Goal: Use online tool/utility: Utilize a website feature to perform a specific function

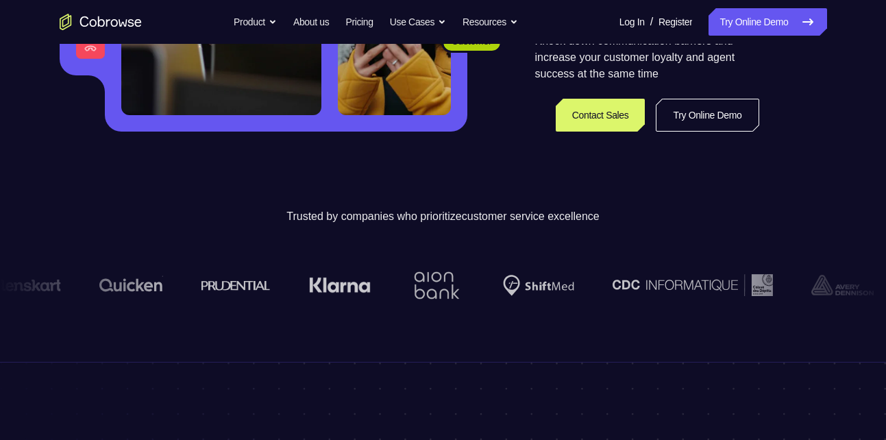
scroll to position [334, 0]
click at [695, 106] on link "Try Online Demo" at bounding box center [707, 115] width 103 height 33
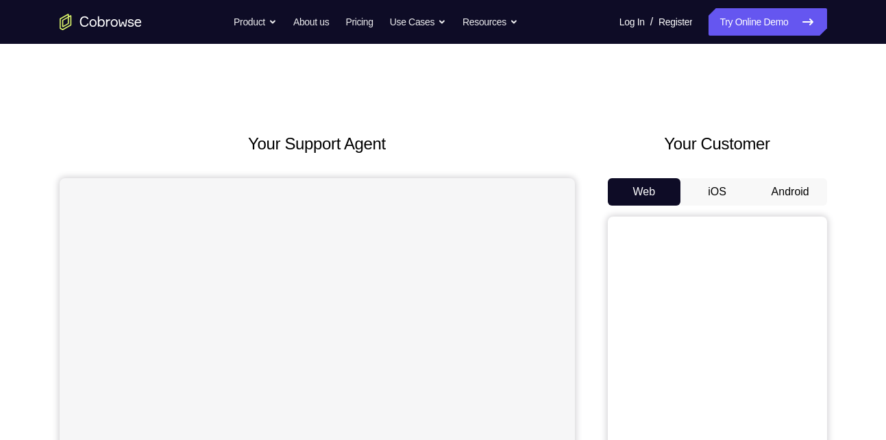
click at [785, 189] on button "Android" at bounding box center [790, 191] width 73 height 27
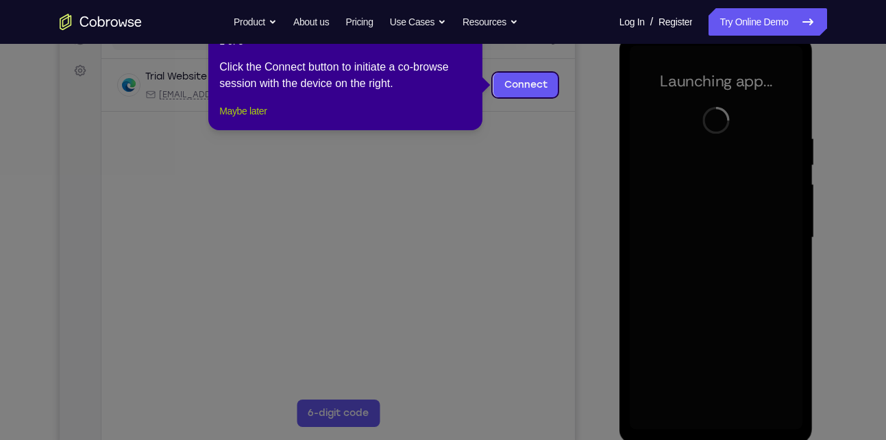
click at [262, 119] on button "Maybe later" at bounding box center [242, 111] width 47 height 16
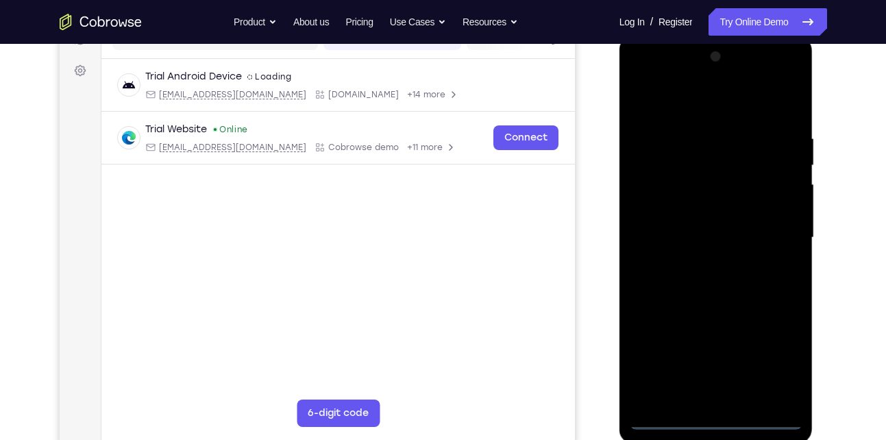
click at [716, 421] on div at bounding box center [716, 238] width 173 height 384
click at [786, 368] on div at bounding box center [716, 238] width 173 height 384
click at [709, 119] on div at bounding box center [716, 238] width 173 height 384
click at [699, 100] on div at bounding box center [716, 238] width 173 height 384
click at [776, 238] on div at bounding box center [716, 238] width 173 height 384
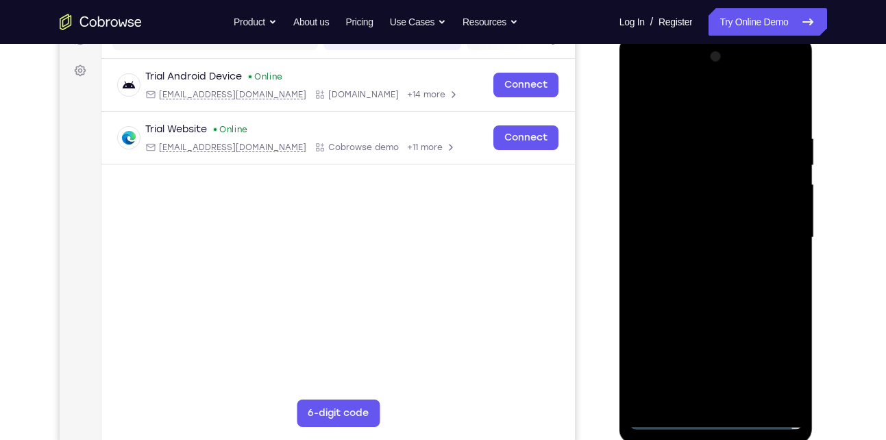
click at [704, 263] on div at bounding box center [716, 238] width 173 height 384
click at [678, 218] on div at bounding box center [716, 238] width 173 height 384
click at [684, 210] on div at bounding box center [716, 238] width 173 height 384
click at [693, 233] on div at bounding box center [716, 238] width 173 height 384
click at [695, 282] on div at bounding box center [716, 238] width 173 height 384
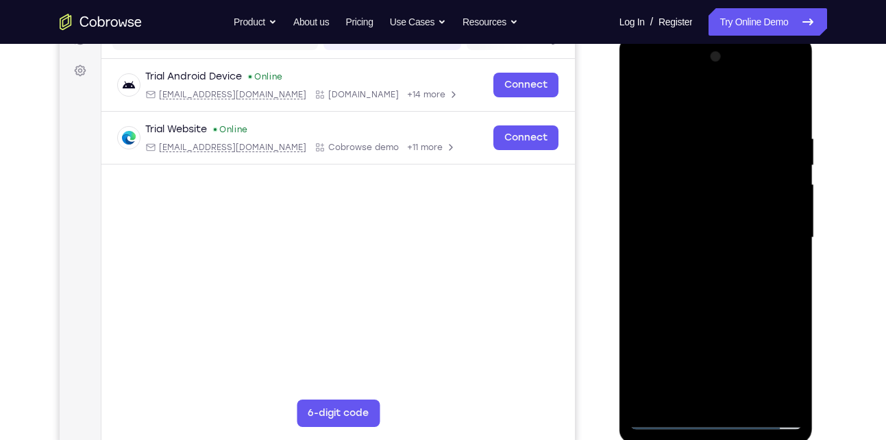
click at [695, 281] on div at bounding box center [716, 238] width 173 height 384
click at [789, 112] on div at bounding box center [716, 238] width 173 height 384
click at [795, 261] on div at bounding box center [716, 238] width 173 height 384
click at [795, 262] on div at bounding box center [716, 238] width 173 height 384
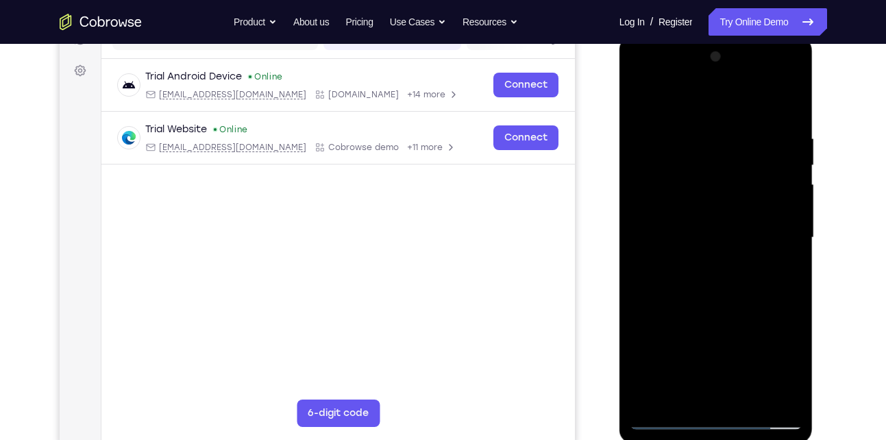
click at [795, 262] on div at bounding box center [716, 238] width 173 height 384
click at [793, 397] on div at bounding box center [716, 238] width 173 height 384
drag, startPoint x: 735, startPoint y: 270, endPoint x: 736, endPoint y: 345, distance: 75.4
click at [736, 345] on div at bounding box center [716, 238] width 173 height 384
drag, startPoint x: 762, startPoint y: 147, endPoint x: 705, endPoint y: 141, distance: 57.8
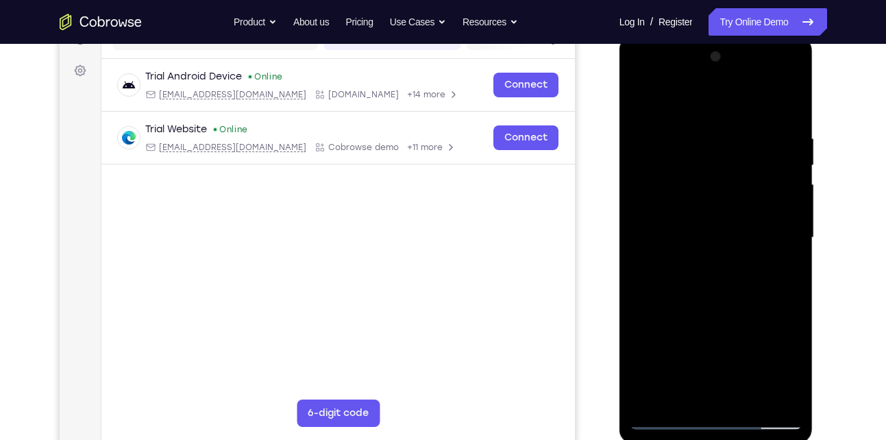
click at [705, 141] on div at bounding box center [716, 238] width 173 height 384
drag, startPoint x: 757, startPoint y: 136, endPoint x: 711, endPoint y: 132, distance: 46.1
click at [711, 132] on div at bounding box center [716, 238] width 173 height 384
drag, startPoint x: 761, startPoint y: 127, endPoint x: 718, endPoint y: 123, distance: 43.4
click at [718, 123] on div at bounding box center [716, 238] width 173 height 384
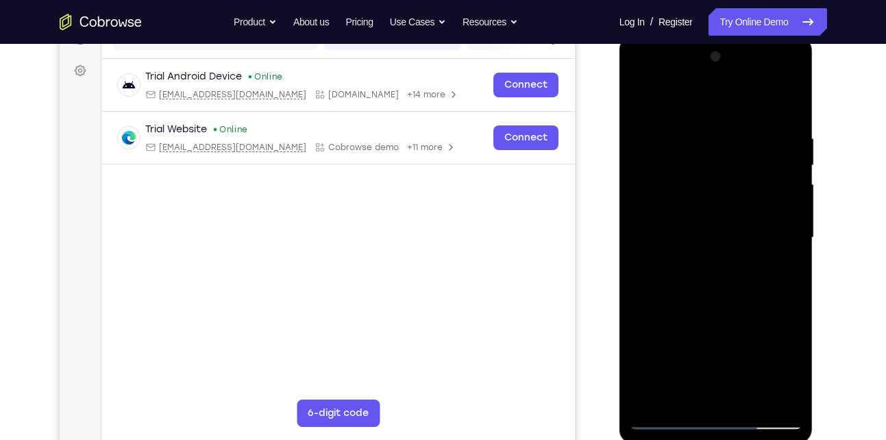
drag, startPoint x: 713, startPoint y: 116, endPoint x: 815, endPoint y: 109, distance: 101.6
click at [815, 109] on html "Online web based iOS Simulators and Android Emulators. Run iPhone, iPad, Mobile…" at bounding box center [716, 241] width 195 height 411
drag, startPoint x: 736, startPoint y: 125, endPoint x: 830, endPoint y: 123, distance: 93.2
click at [815, 123] on html "Online web based iOS Simulators and Android Emulators. Run iPhone, iPad, Mobile…" at bounding box center [716, 241] width 195 height 411
drag, startPoint x: 728, startPoint y: 134, endPoint x: 762, endPoint y: 136, distance: 34.3
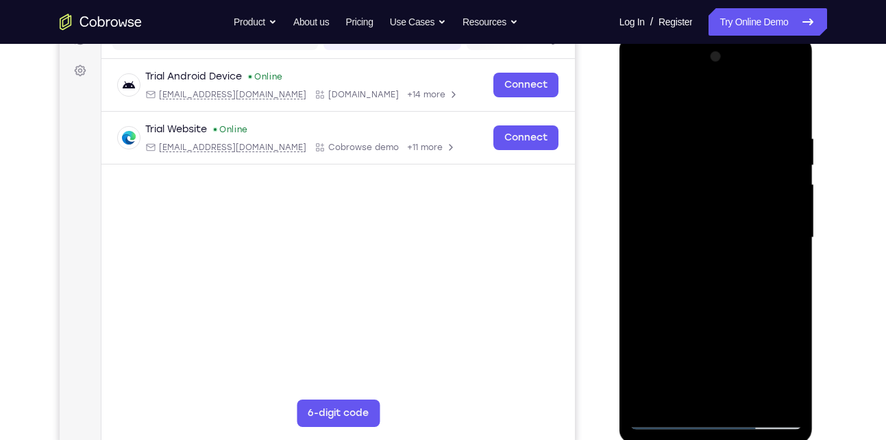
click at [762, 136] on div at bounding box center [716, 238] width 173 height 384
click at [725, 165] on div at bounding box center [716, 238] width 173 height 384
drag, startPoint x: 719, startPoint y: 193, endPoint x: 708, endPoint y: 121, distance: 72.1
click at [708, 121] on div at bounding box center [716, 238] width 173 height 384
drag, startPoint x: 721, startPoint y: 365, endPoint x: 713, endPoint y: 248, distance: 117.4
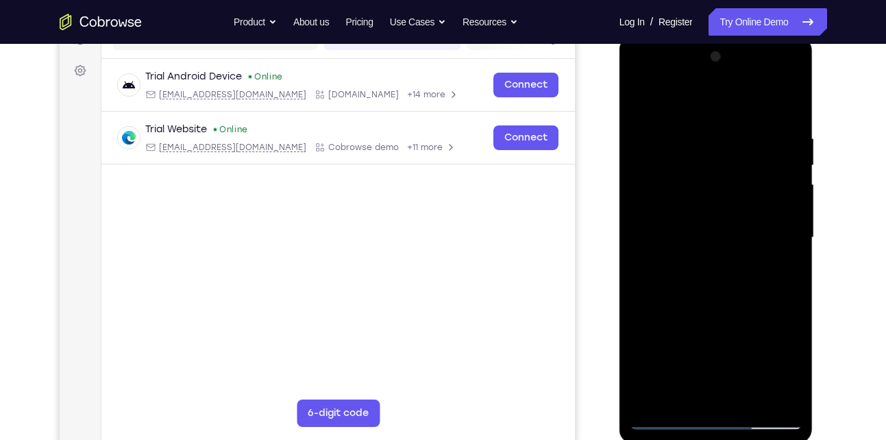
click at [713, 248] on div at bounding box center [716, 238] width 173 height 384
drag, startPoint x: 725, startPoint y: 317, endPoint x: 714, endPoint y: 199, distance: 117.7
click at [714, 199] on div at bounding box center [716, 238] width 173 height 384
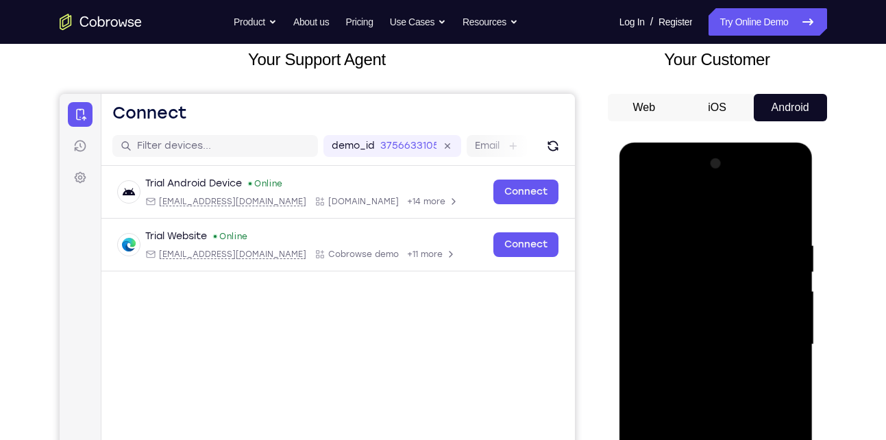
scroll to position [81, 0]
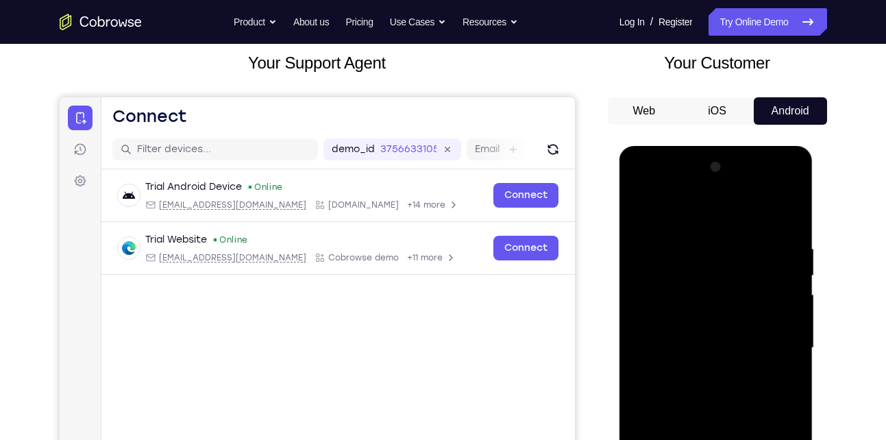
drag, startPoint x: 711, startPoint y: 232, endPoint x: 709, endPoint y: 351, distance: 119.2
click at [709, 351] on div at bounding box center [716, 348] width 173 height 384
drag, startPoint x: 719, startPoint y: 309, endPoint x: 709, endPoint y: 379, distance: 70.6
click at [709, 379] on div at bounding box center [716, 348] width 173 height 384
drag, startPoint x: 723, startPoint y: 299, endPoint x: 718, endPoint y: 406, distance: 106.3
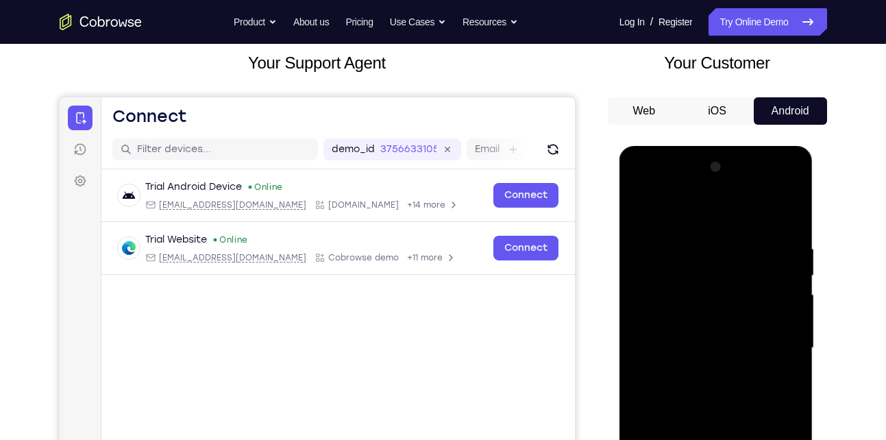
click at [718, 406] on div at bounding box center [716, 348] width 173 height 384
click at [747, 243] on div at bounding box center [716, 348] width 173 height 384
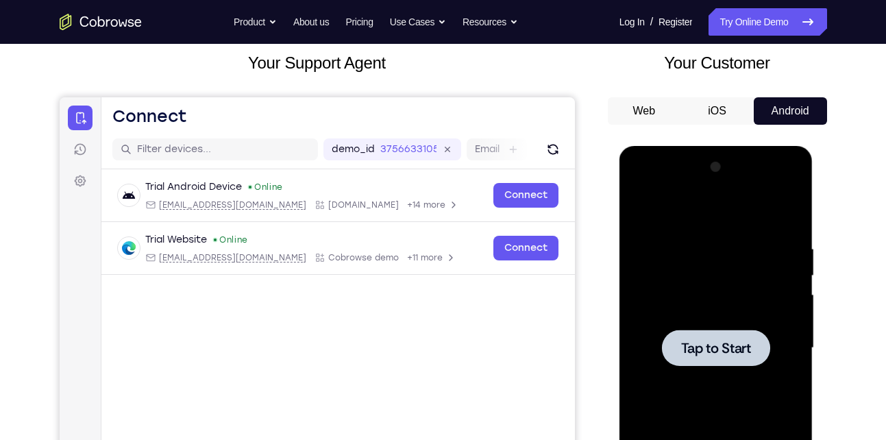
click at [739, 325] on div at bounding box center [716, 348] width 173 height 384
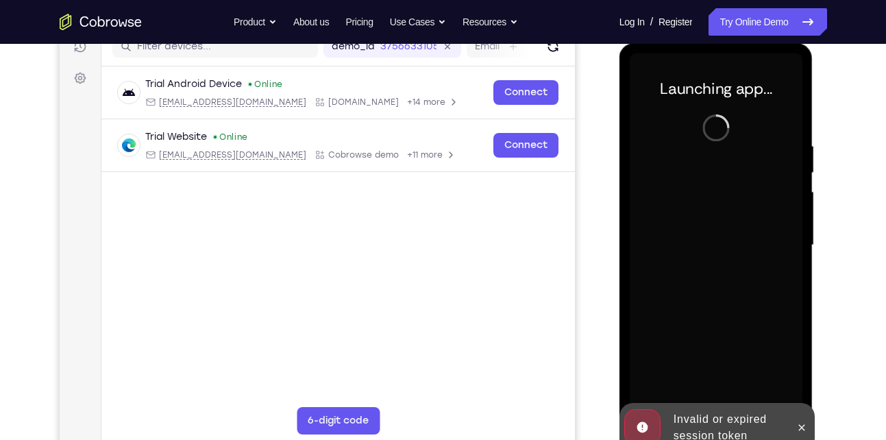
scroll to position [188, 0]
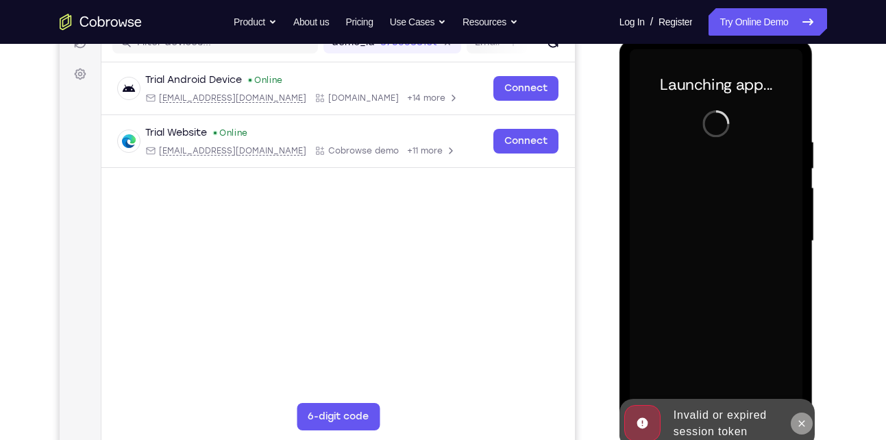
click at [801, 422] on icon at bounding box center [802, 423] width 6 height 6
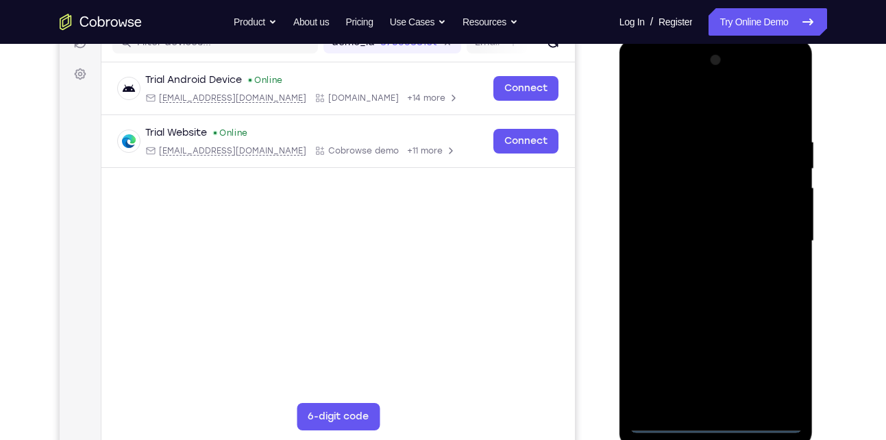
click at [721, 425] on div at bounding box center [716, 241] width 173 height 384
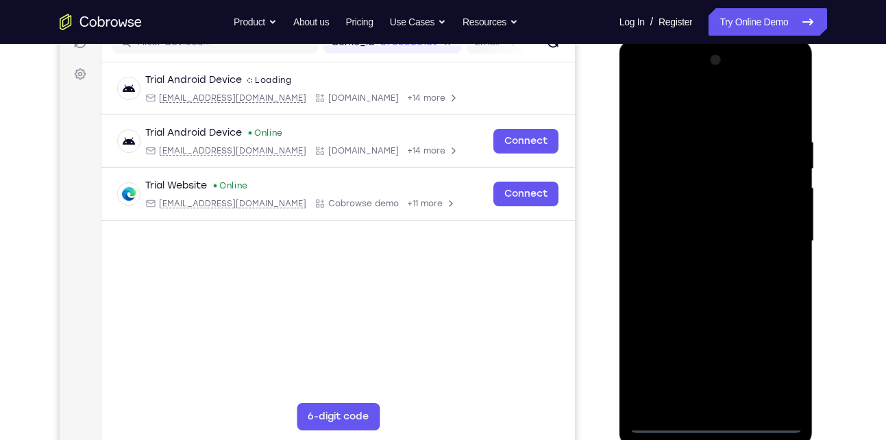
click at [771, 367] on div at bounding box center [716, 241] width 173 height 384
click at [717, 115] on div at bounding box center [716, 241] width 173 height 384
click at [773, 231] on div at bounding box center [716, 241] width 173 height 384
click at [710, 267] on div at bounding box center [716, 241] width 173 height 384
click at [695, 237] on div at bounding box center [716, 241] width 173 height 384
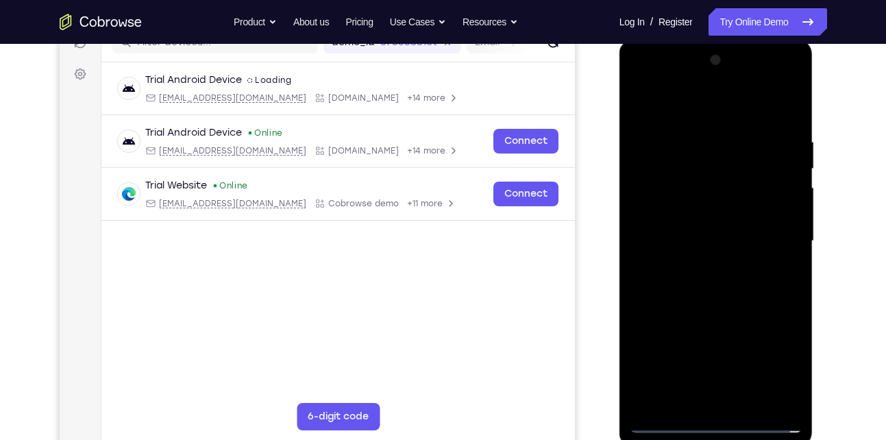
click at [697, 210] on div at bounding box center [716, 241] width 173 height 384
click at [682, 238] on div at bounding box center [716, 241] width 173 height 384
click at [684, 287] on div at bounding box center [716, 241] width 173 height 384
click at [699, 280] on div at bounding box center [716, 241] width 173 height 384
click at [778, 399] on div at bounding box center [716, 241] width 173 height 384
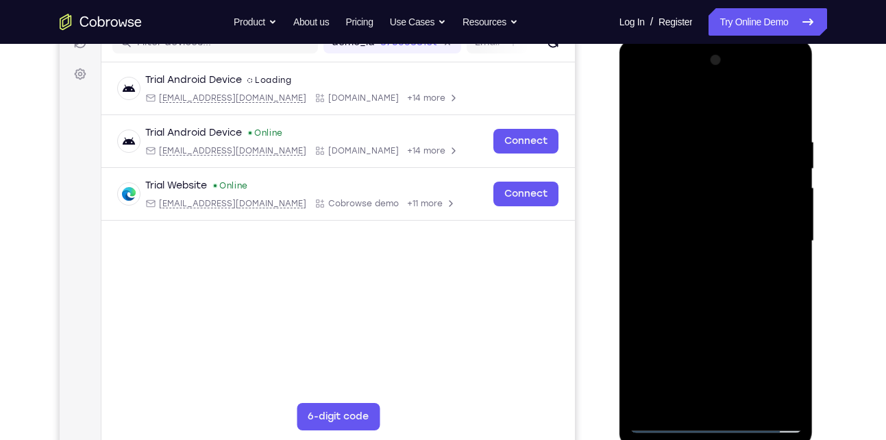
click at [714, 288] on div at bounding box center [716, 241] width 173 height 384
click at [716, 308] on div at bounding box center [716, 241] width 173 height 384
click at [781, 406] on div at bounding box center [716, 241] width 173 height 384
click at [717, 256] on div at bounding box center [716, 241] width 173 height 384
click at [699, 121] on div at bounding box center [716, 241] width 173 height 384
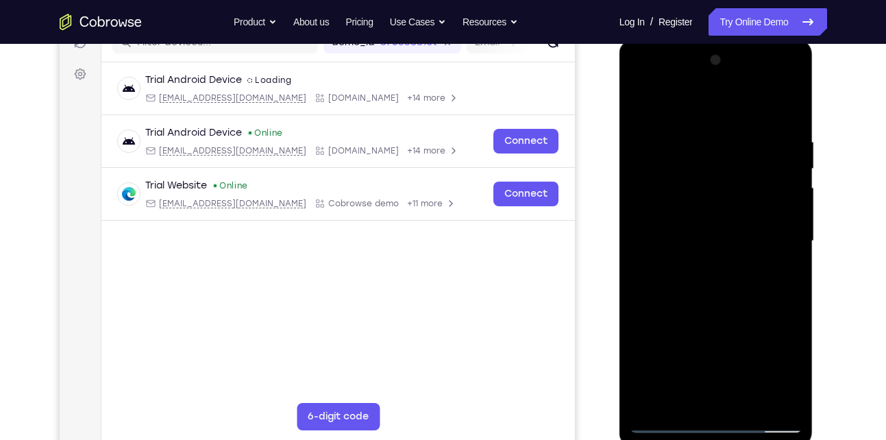
click at [650, 248] on div at bounding box center [716, 241] width 173 height 384
drag, startPoint x: 696, startPoint y: 305, endPoint x: 683, endPoint y: 335, distance: 32.8
click at [683, 335] on div at bounding box center [716, 241] width 173 height 384
click at [641, 404] on div at bounding box center [716, 241] width 173 height 384
click at [653, 401] on div at bounding box center [716, 241] width 173 height 384
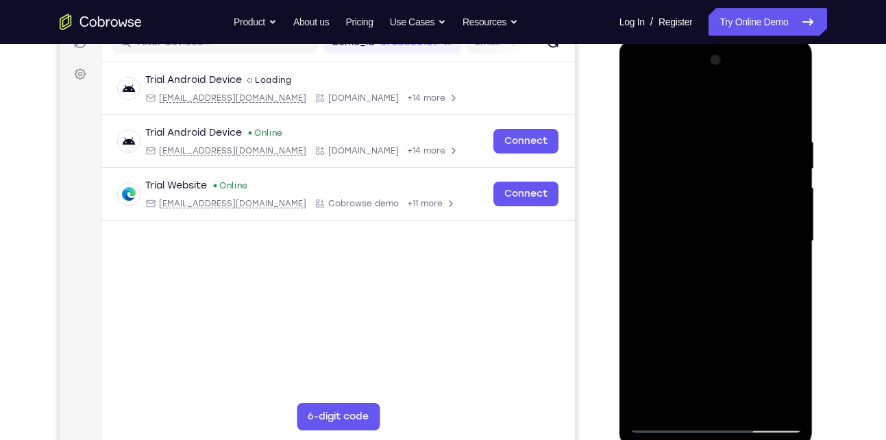
click at [752, 402] on div at bounding box center [716, 241] width 173 height 384
click at [669, 421] on div at bounding box center [716, 241] width 173 height 384
drag, startPoint x: 724, startPoint y: 361, endPoint x: 690, endPoint y: 283, distance: 85.3
click at [690, 283] on div at bounding box center [716, 241] width 173 height 384
click at [786, 371] on div at bounding box center [716, 241] width 173 height 384
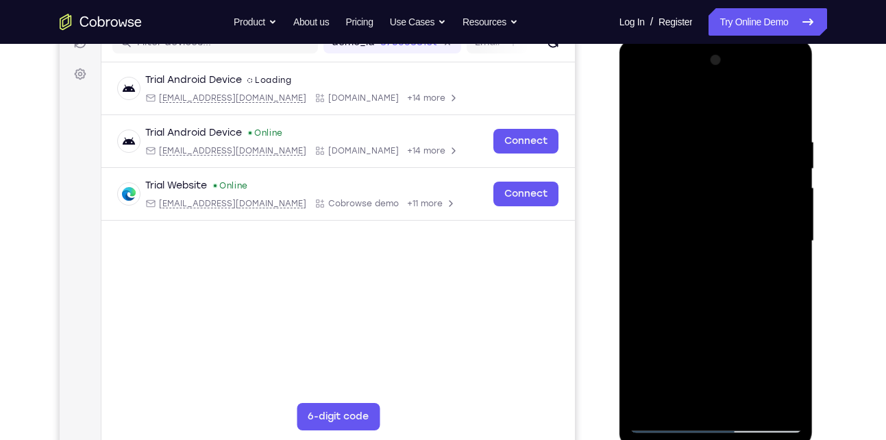
click at [680, 408] on div at bounding box center [716, 241] width 173 height 384
click at [700, 98] on div at bounding box center [716, 241] width 173 height 384
drag, startPoint x: 684, startPoint y: 150, endPoint x: 671, endPoint y: 219, distance: 69.6
click at [671, 219] on div at bounding box center [716, 241] width 173 height 384
click at [684, 185] on div at bounding box center [716, 241] width 173 height 384
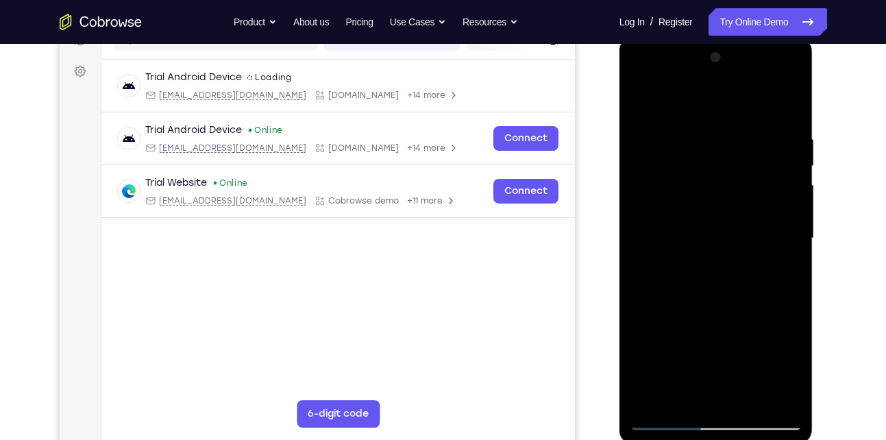
scroll to position [190, 0]
click at [730, 182] on div at bounding box center [716, 239] width 173 height 384
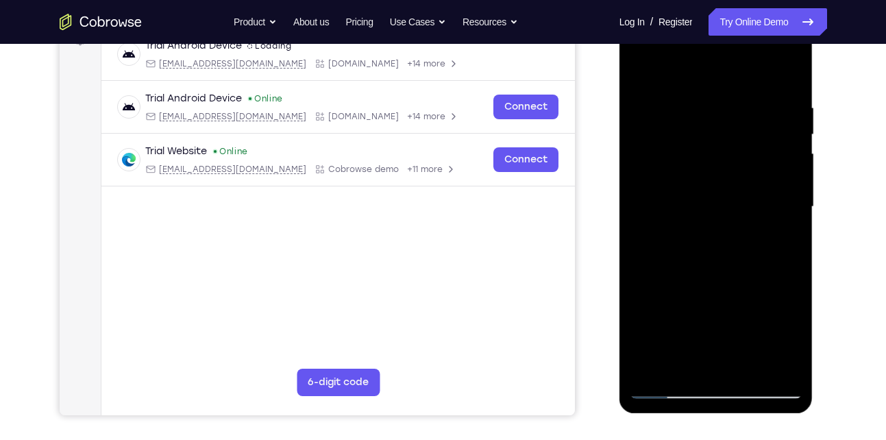
scroll to position [222, 0]
click at [720, 118] on div at bounding box center [716, 207] width 173 height 384
click at [720, 114] on div at bounding box center [716, 207] width 173 height 384
click at [661, 101] on div at bounding box center [716, 207] width 173 height 384
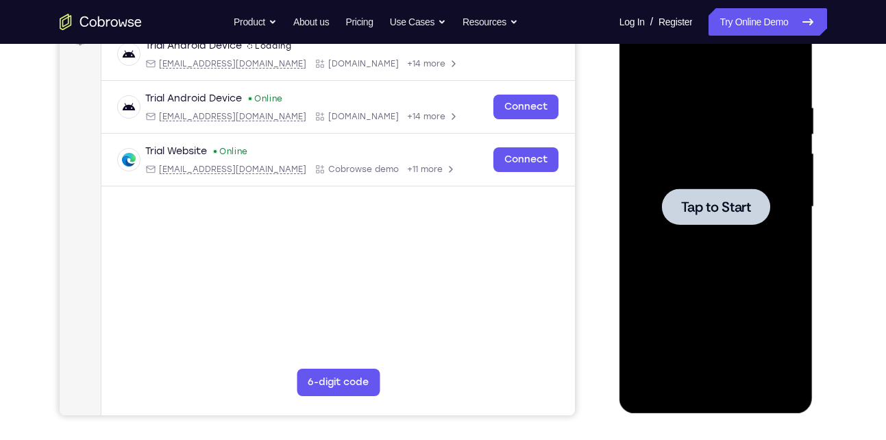
click at [690, 200] on span "Tap to Start" at bounding box center [716, 207] width 70 height 14
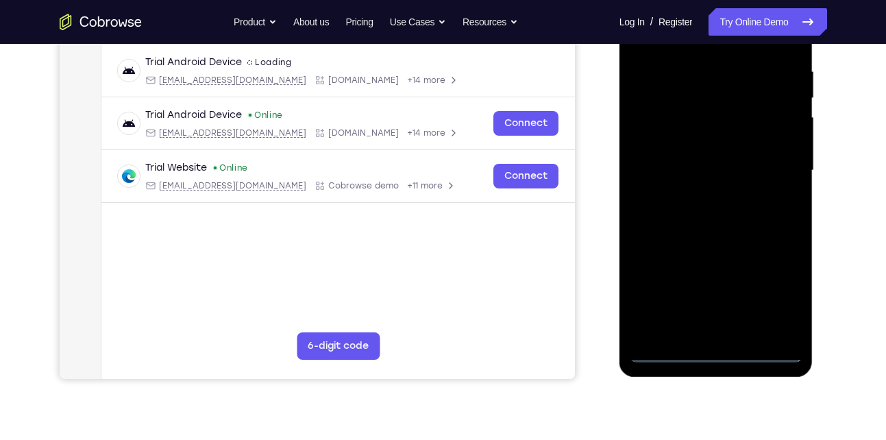
scroll to position [341, 0]
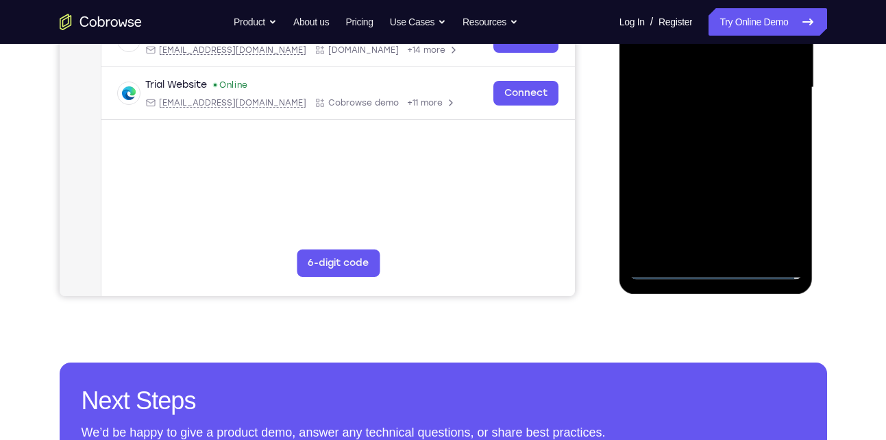
click at [718, 269] on div at bounding box center [716, 88] width 173 height 384
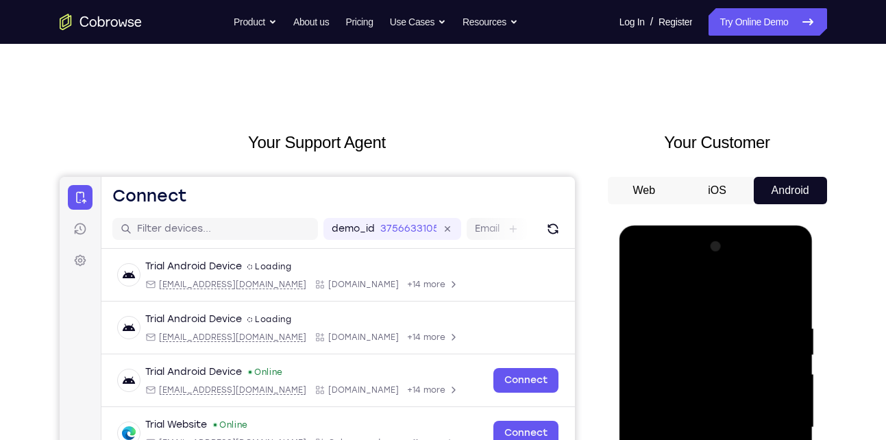
scroll to position [0, 0]
